Goal: Task Accomplishment & Management: Manage account settings

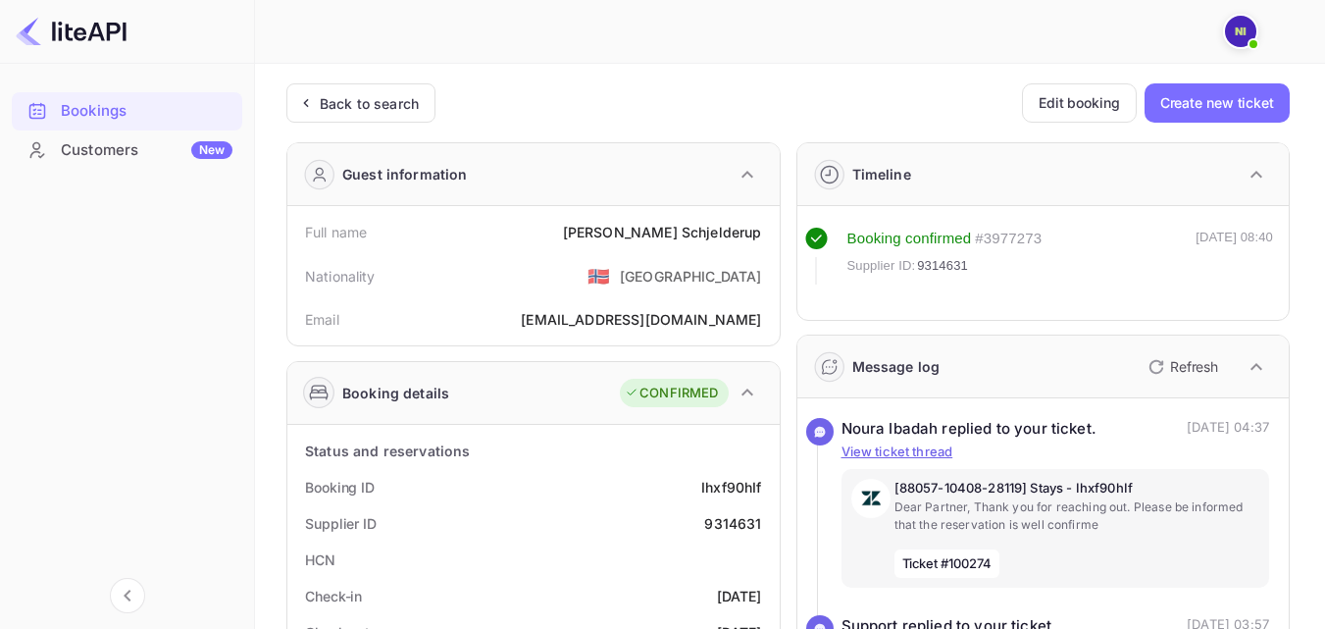
click at [1242, 35] on img at bounding box center [1240, 31] width 31 height 31
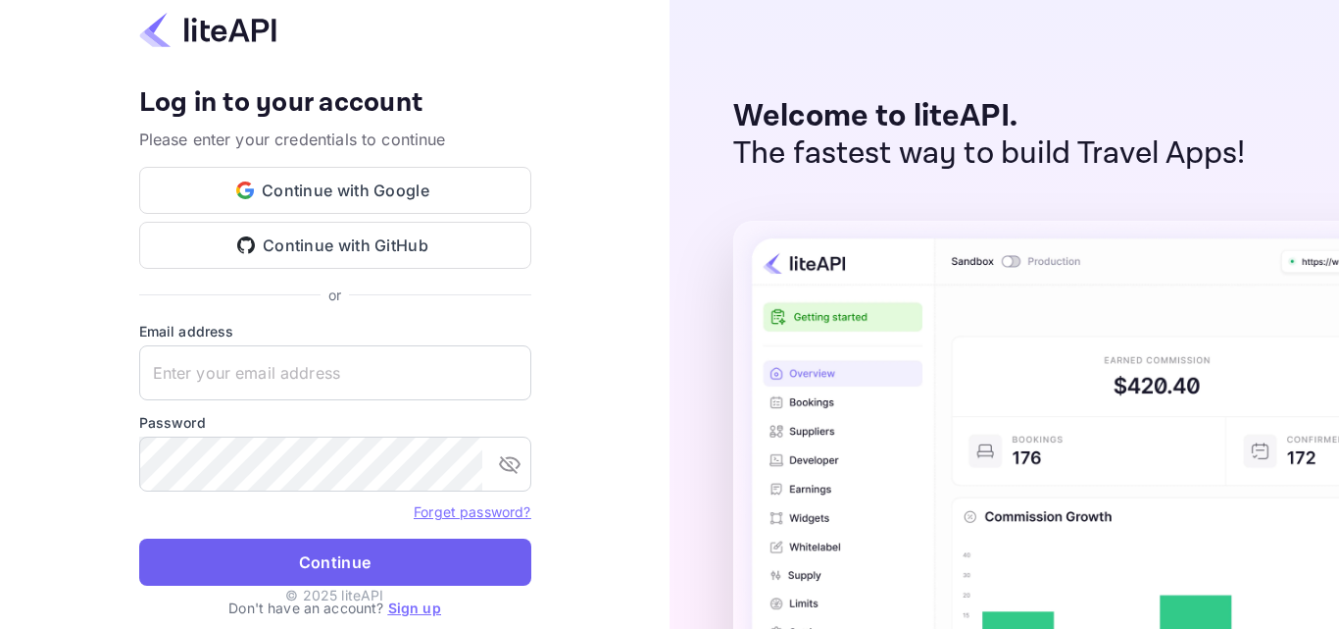
type input "[EMAIL_ADDRESS][DOMAIN_NAME]"
click at [283, 559] on button "Continue" at bounding box center [335, 561] width 392 height 47
